Goal: Information Seeking & Learning: Find specific page/section

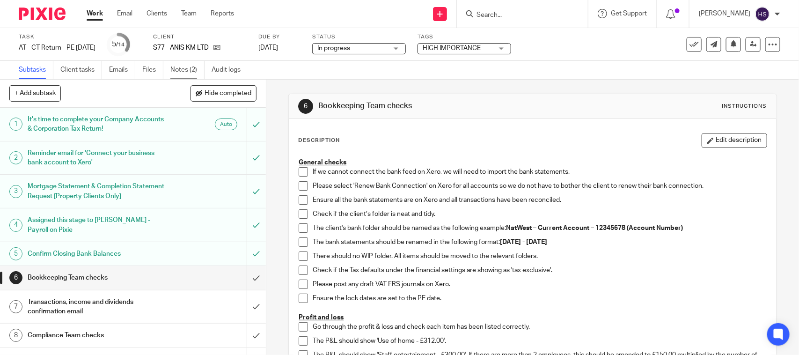
click at [195, 68] on link "Notes (2)" at bounding box center [187, 70] width 34 height 18
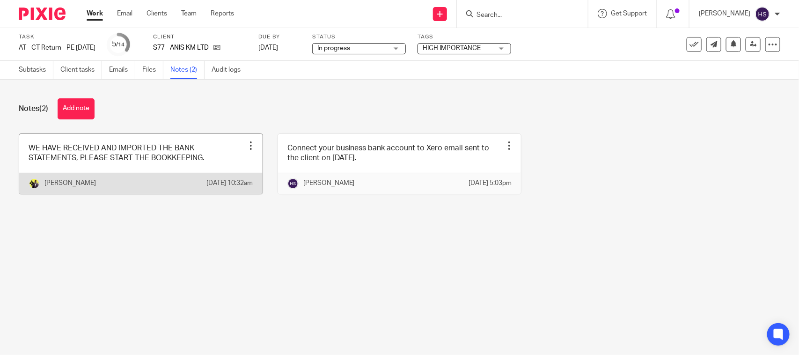
click at [179, 162] on link at bounding box center [141, 164] width 244 height 60
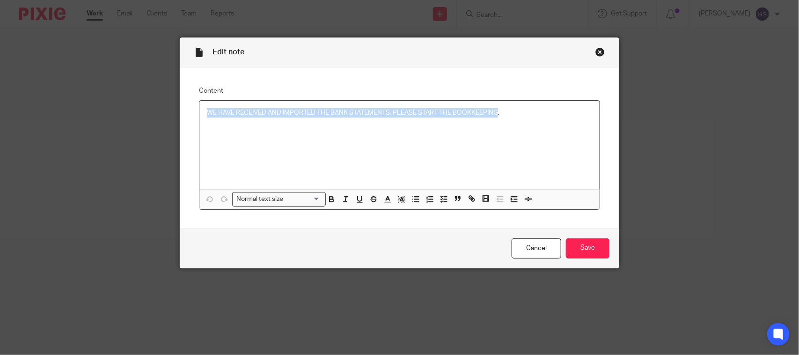
drag, startPoint x: 200, startPoint y: 111, endPoint x: 495, endPoint y: 107, distance: 295.0
click at [495, 107] on div "WE HAVE RECEIVED AND IMPORTED THE BANK STATEMENTS, PLEASE START THE BOOKKEEPING." at bounding box center [399, 145] width 400 height 89
copy p "WE HAVE RECEIVED AND IMPORTED THE BANK STATEMENTS, PLEASE START THE BOOKKEEPING"
click at [598, 54] on div "Close this dialog window" at bounding box center [600, 51] width 9 height 9
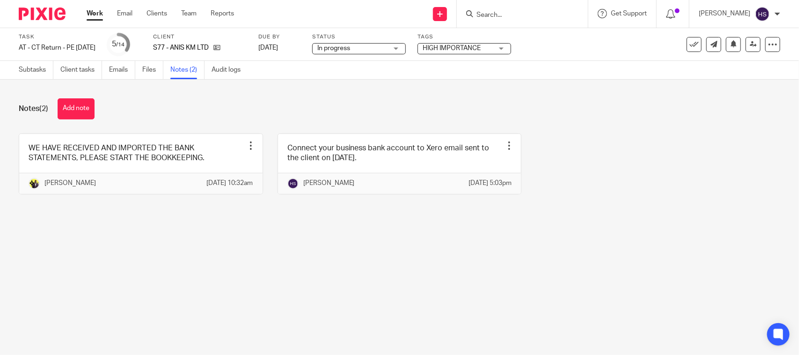
click at [532, 20] on div at bounding box center [522, 14] width 131 height 28
click at [532, 12] on input "Search" at bounding box center [518, 15] width 84 height 8
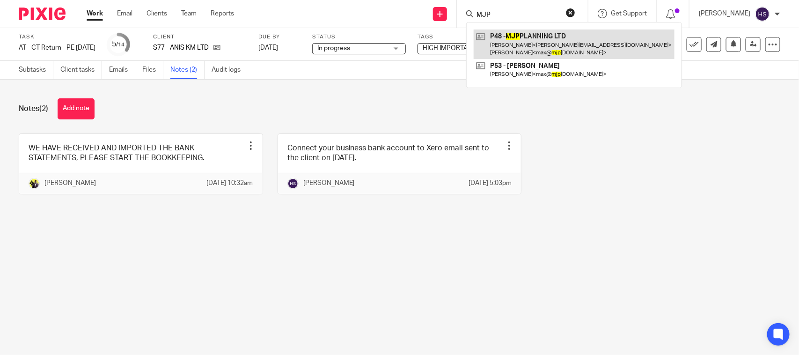
type input "MJP"
click at [528, 32] on link at bounding box center [574, 44] width 201 height 29
